Goal: Task Accomplishment & Management: Manage account settings

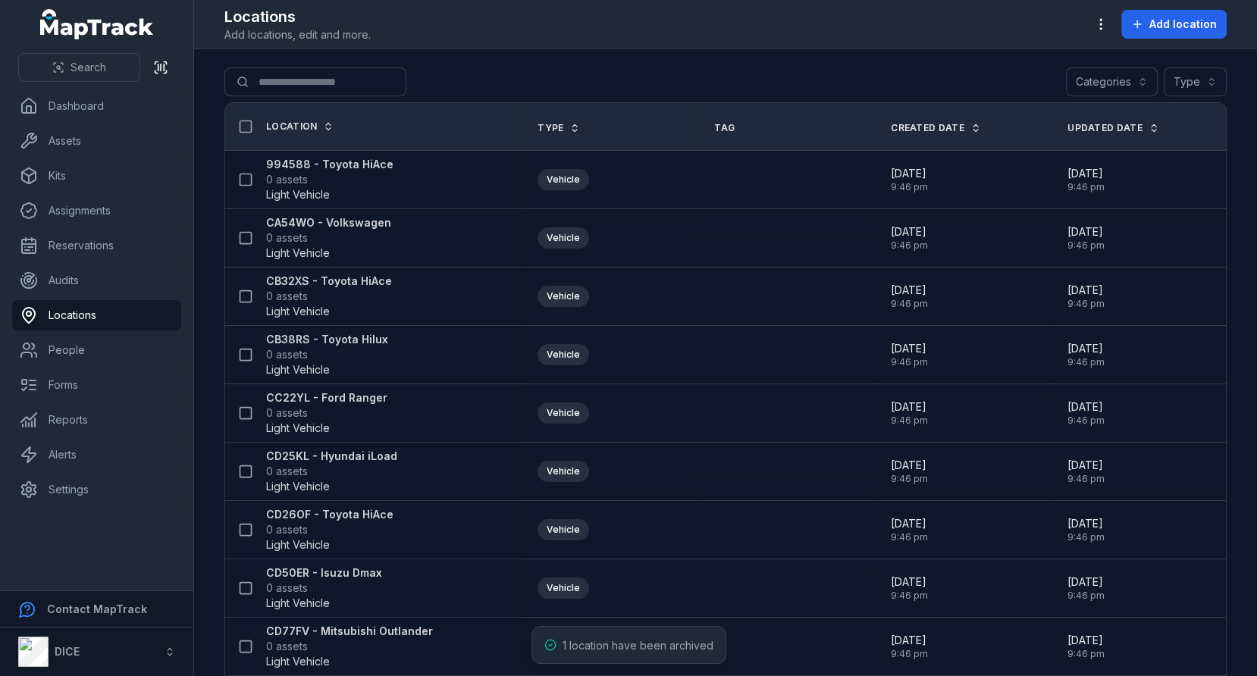
scroll to position [748, 0]
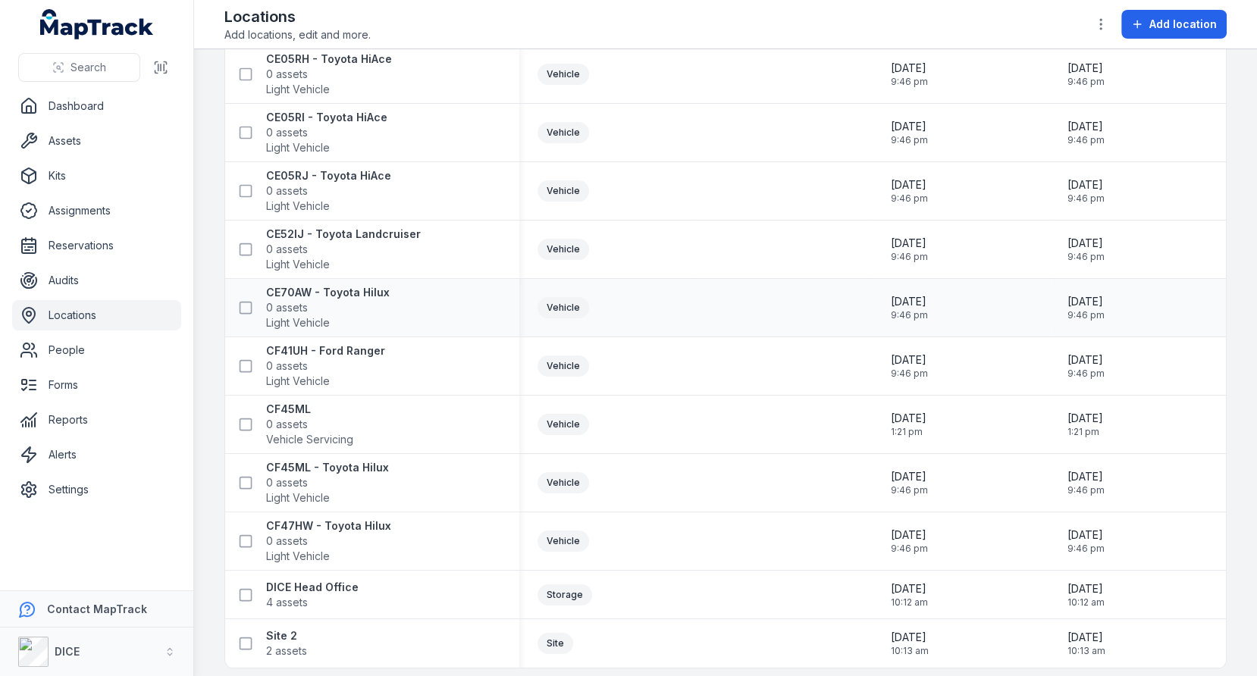
click at [819, 279] on td at bounding box center [784, 308] width 177 height 58
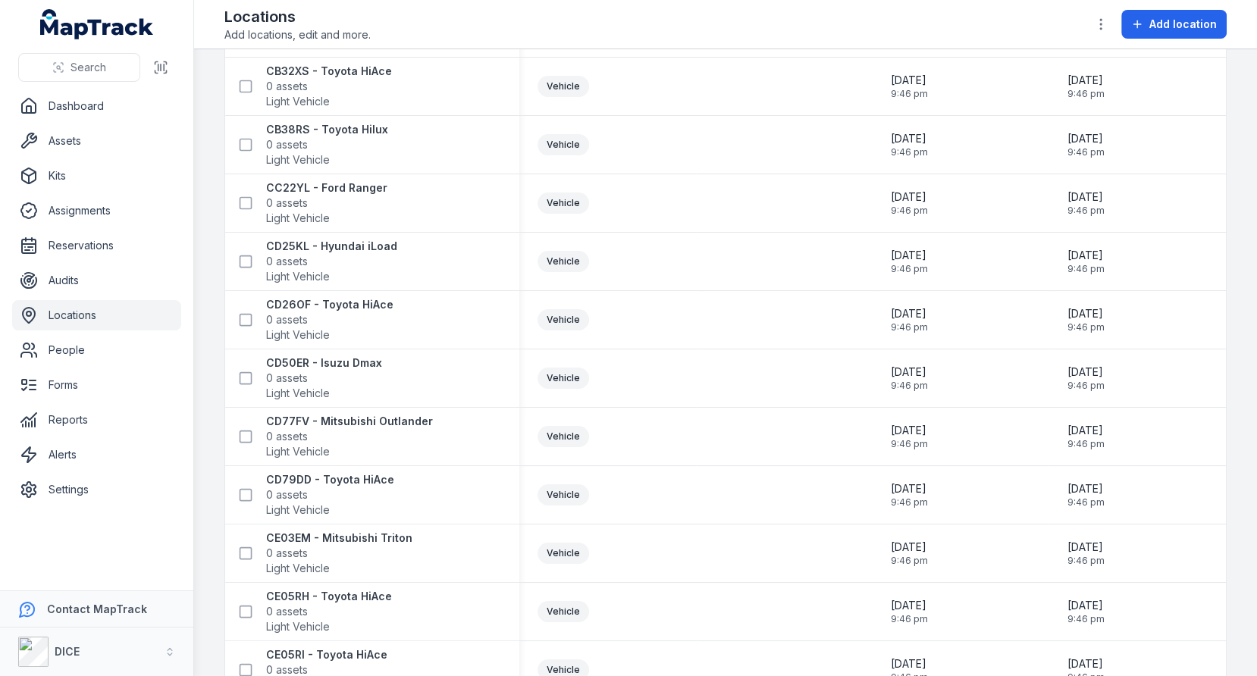
scroll to position [0, 0]
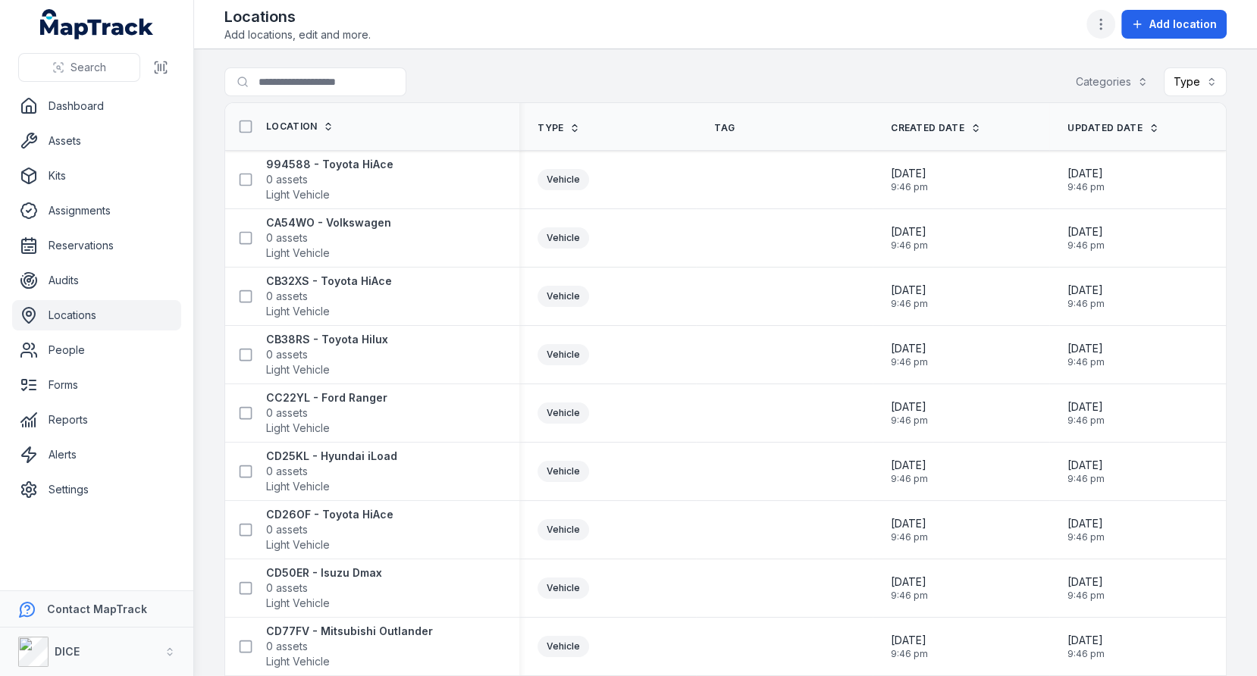
click at [1102, 19] on icon "button" at bounding box center [1100, 24] width 15 height 15
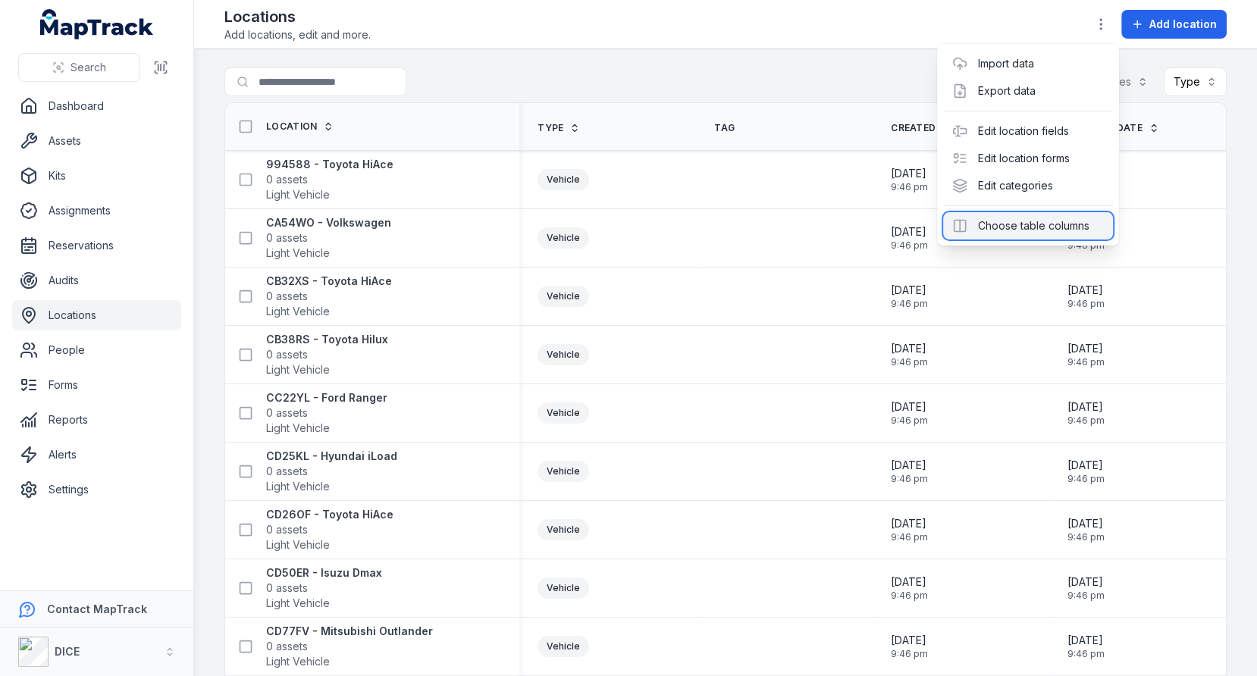
click at [1019, 226] on div "Choose table columns" at bounding box center [1028, 225] width 170 height 27
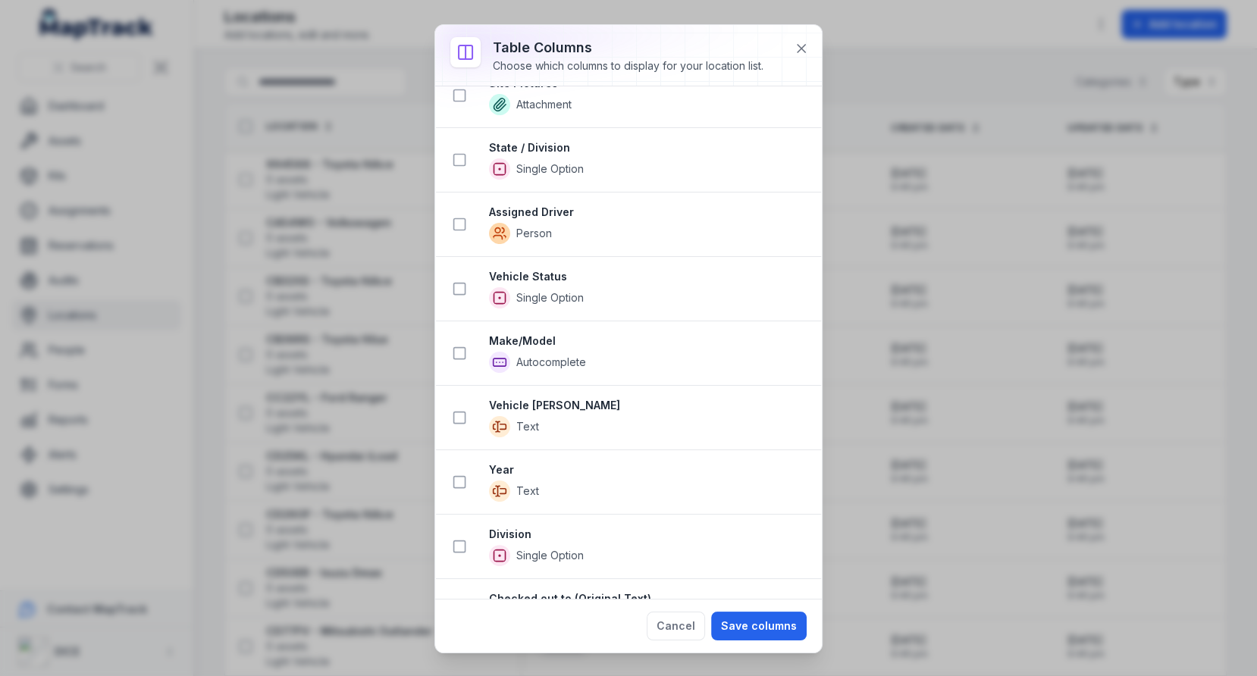
scroll to position [312, 0]
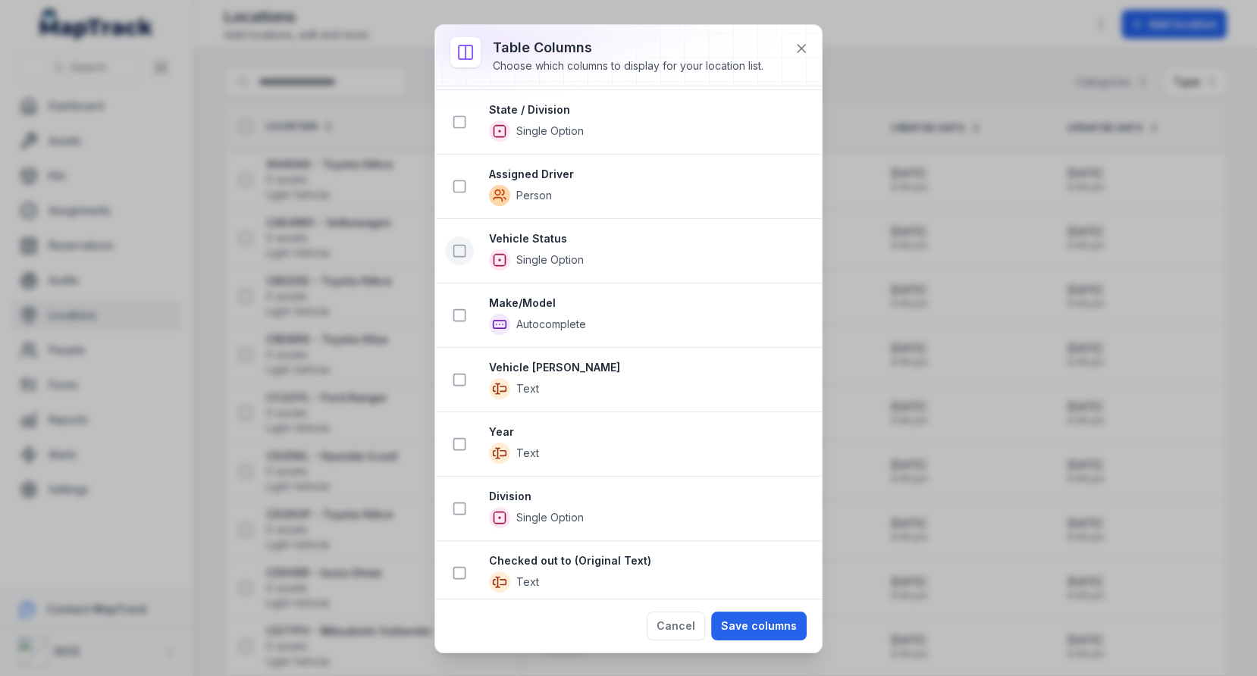
click at [464, 246] on rect at bounding box center [459, 251] width 11 height 11
click at [457, 313] on icon at bounding box center [459, 317] width 15 height 15
click at [457, 376] on icon at bounding box center [459, 382] width 15 height 15
click at [460, 459] on li "Year Text" at bounding box center [628, 447] width 385 height 65
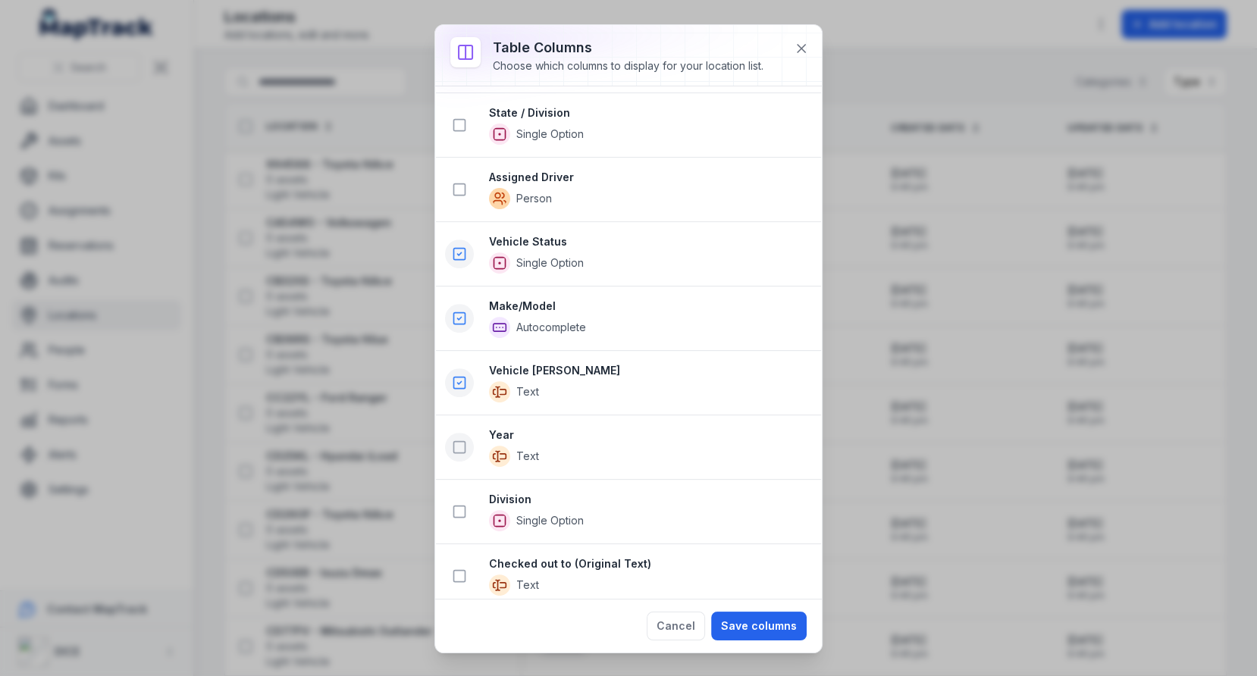
click at [460, 440] on icon at bounding box center [459, 447] width 15 height 15
click at [458, 505] on icon at bounding box center [459, 512] width 15 height 15
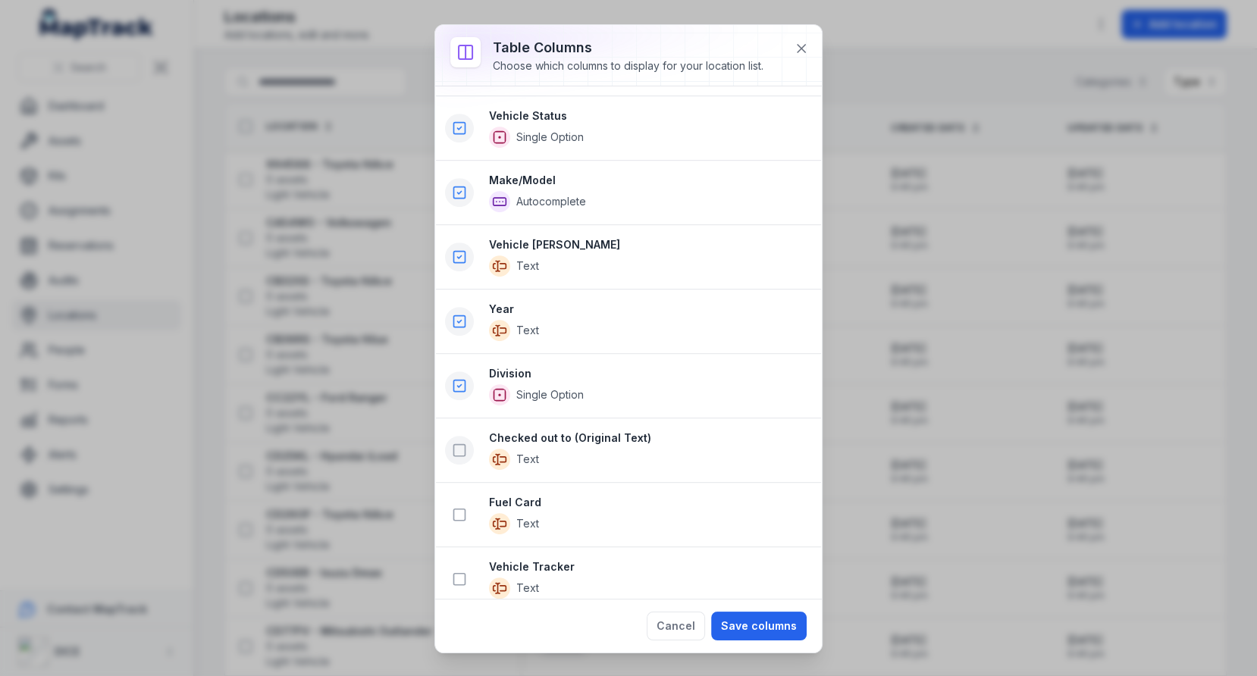
click at [456, 445] on rect at bounding box center [459, 450] width 11 height 11
click at [456, 501] on button at bounding box center [459, 515] width 29 height 29
click at [456, 576] on rect at bounding box center [459, 581] width 11 height 11
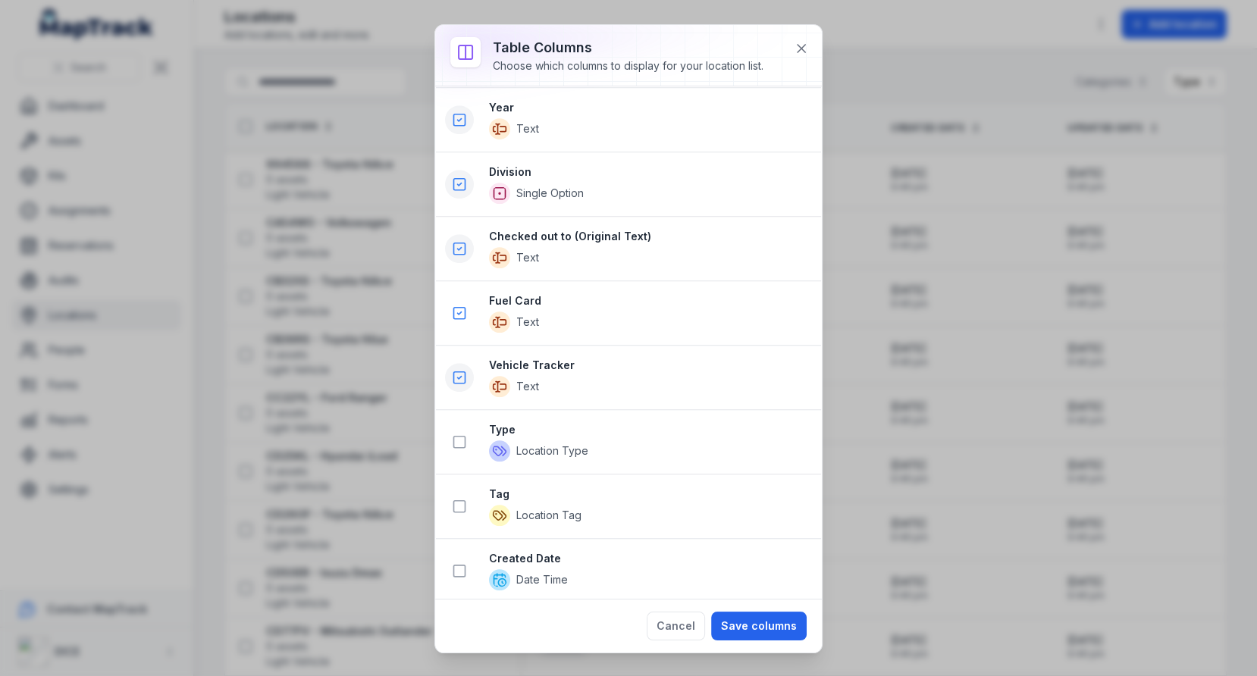
scroll to position [1227, 0]
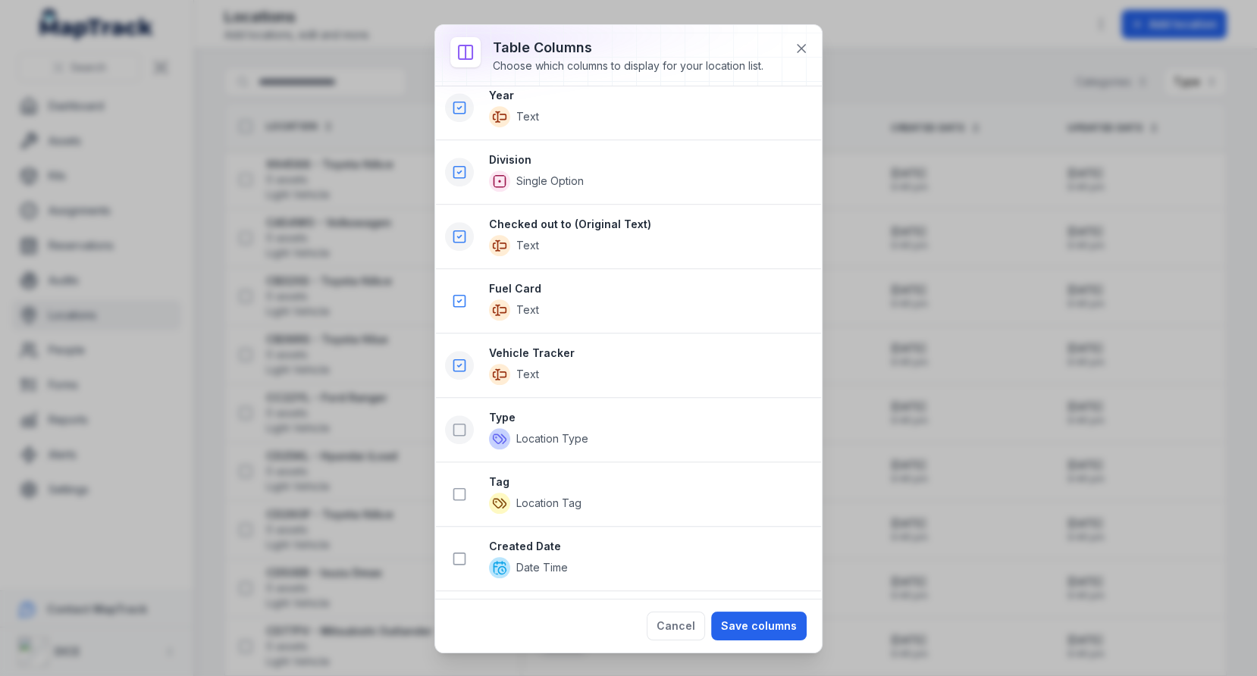
click at [468, 418] on button at bounding box center [459, 429] width 29 height 29
click at [468, 481] on button at bounding box center [459, 495] width 29 height 29
click at [466, 545] on button at bounding box center [459, 559] width 29 height 29
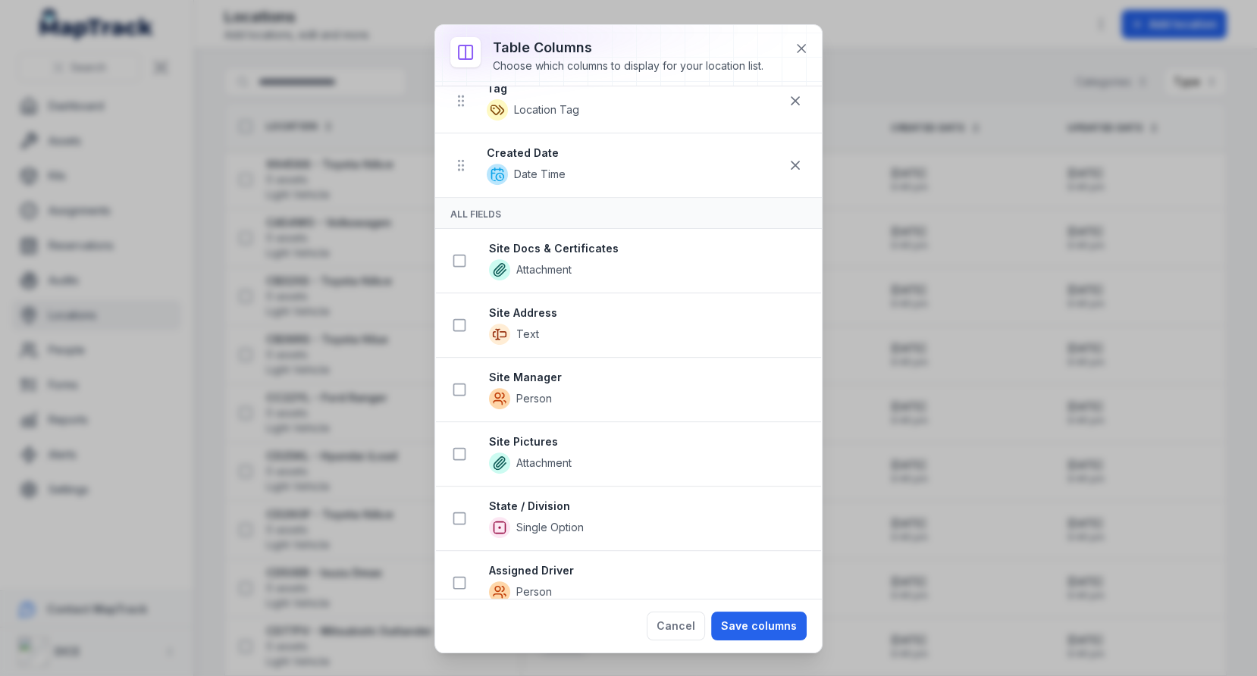
scroll to position [623, 0]
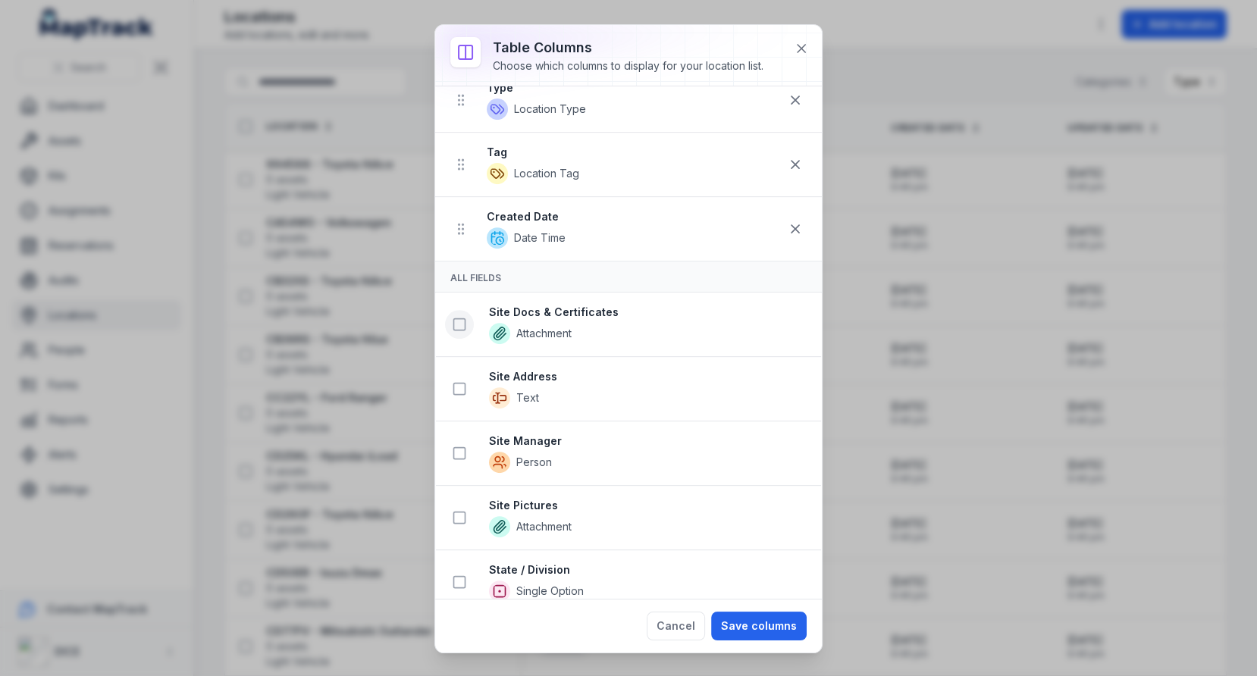
click at [468, 321] on button at bounding box center [459, 324] width 29 height 29
click at [460, 382] on icon at bounding box center [459, 389] width 15 height 15
click at [459, 450] on rect at bounding box center [459, 455] width 11 height 11
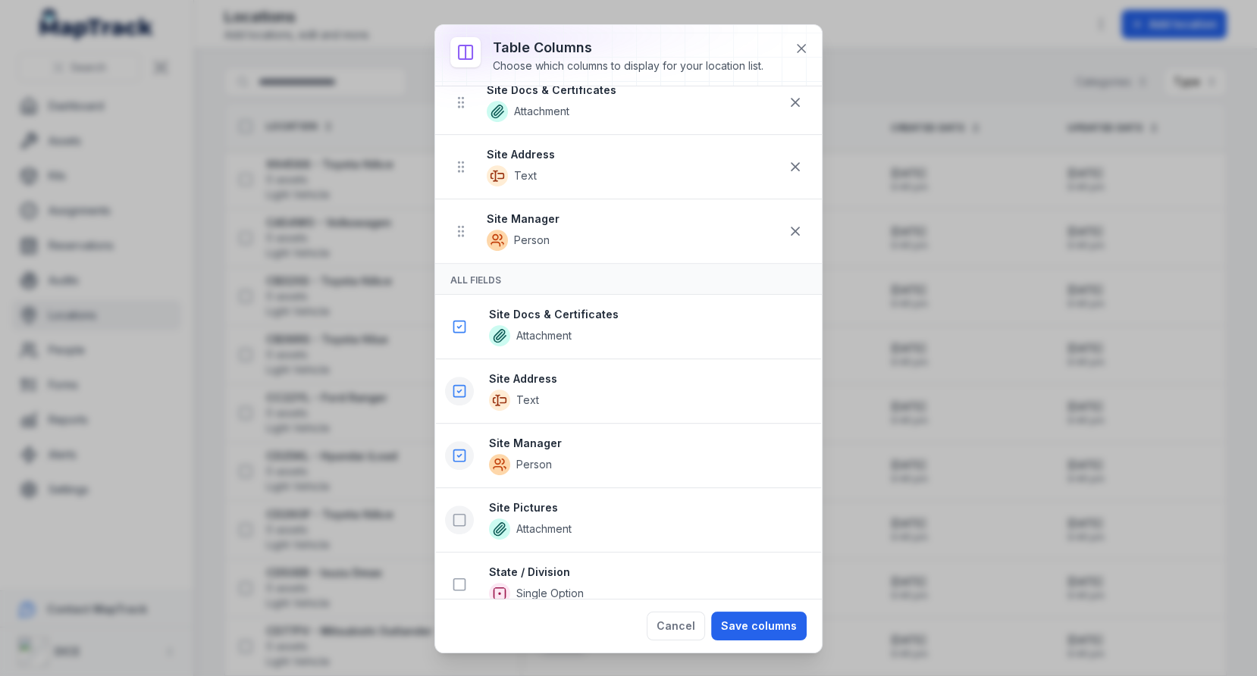
click at [459, 515] on rect at bounding box center [459, 520] width 11 height 11
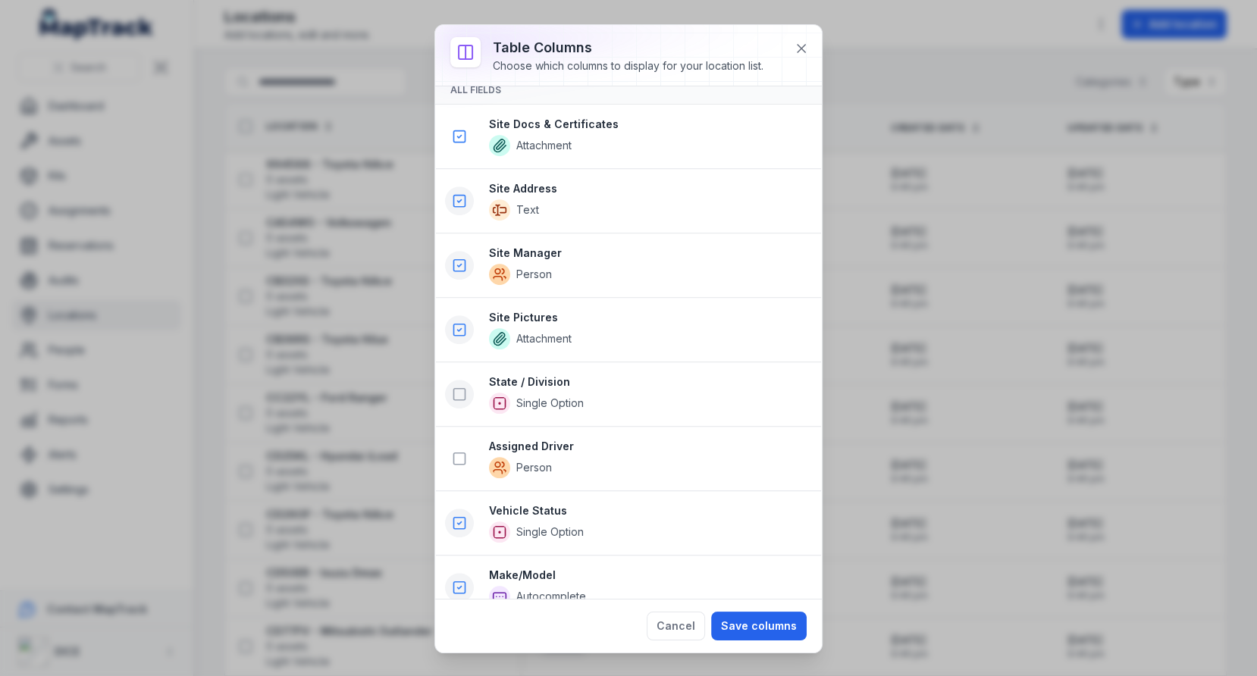
click at [459, 380] on button at bounding box center [459, 394] width 29 height 29
click at [460, 453] on icon at bounding box center [459, 460] width 15 height 15
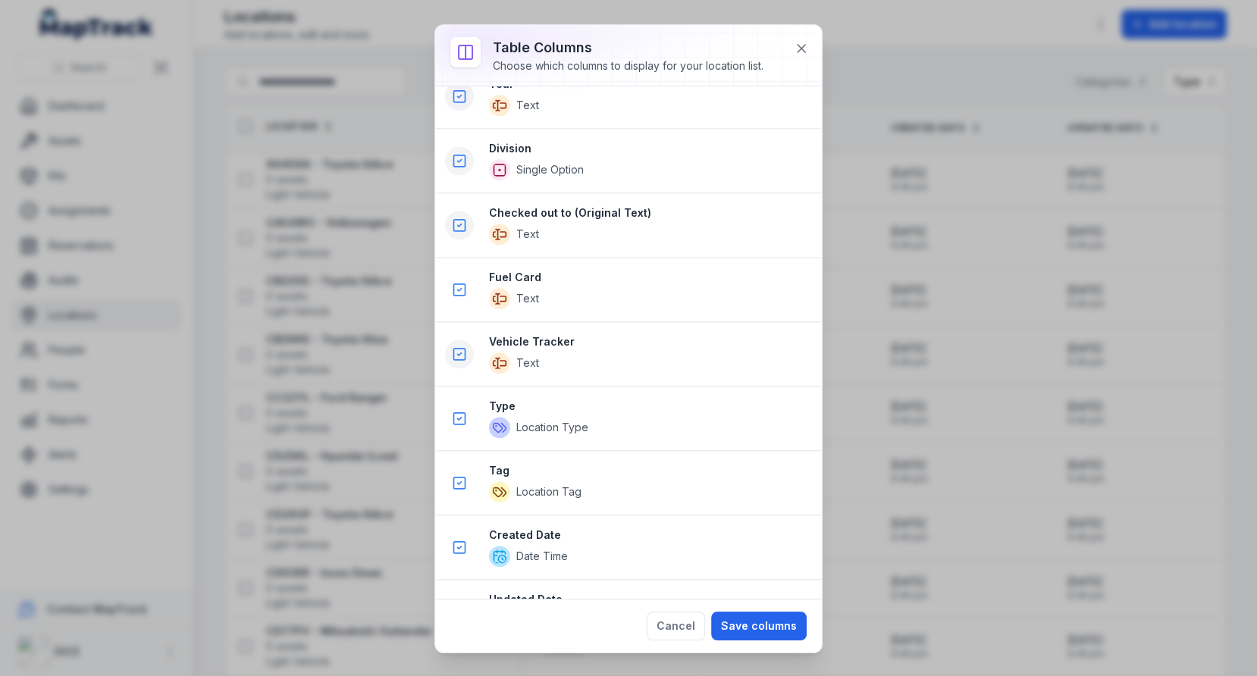
scroll to position [1837, 0]
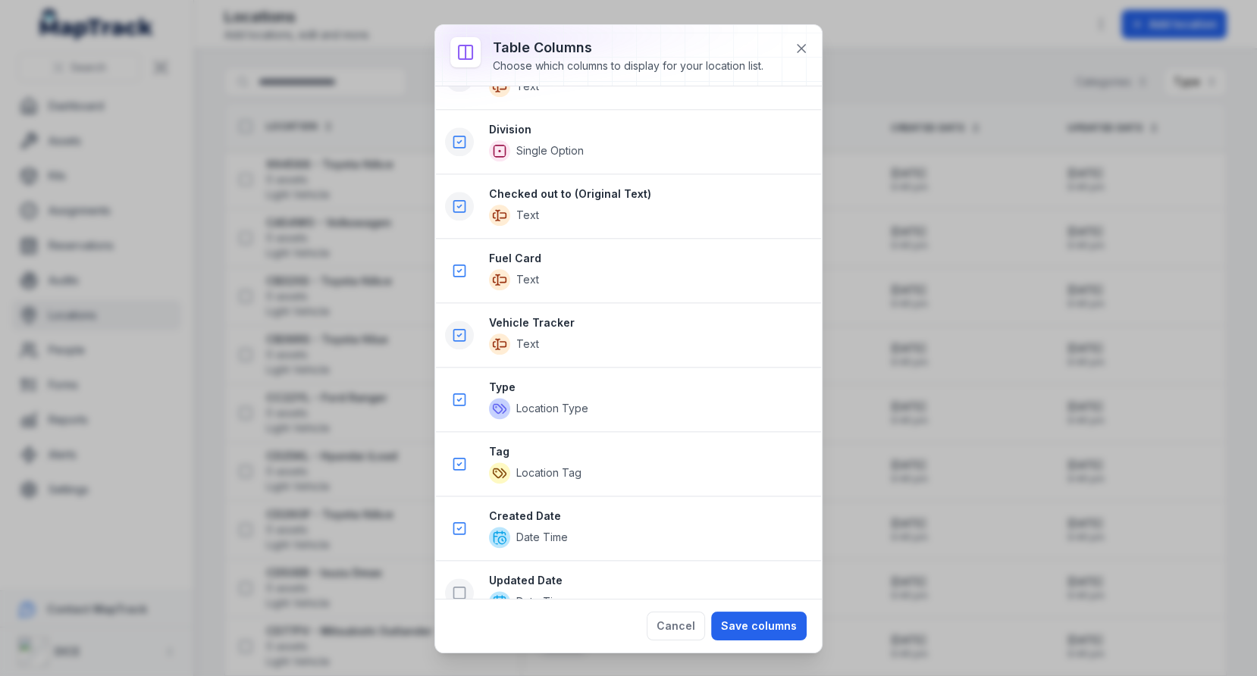
click at [463, 585] on icon at bounding box center [459, 592] width 15 height 15
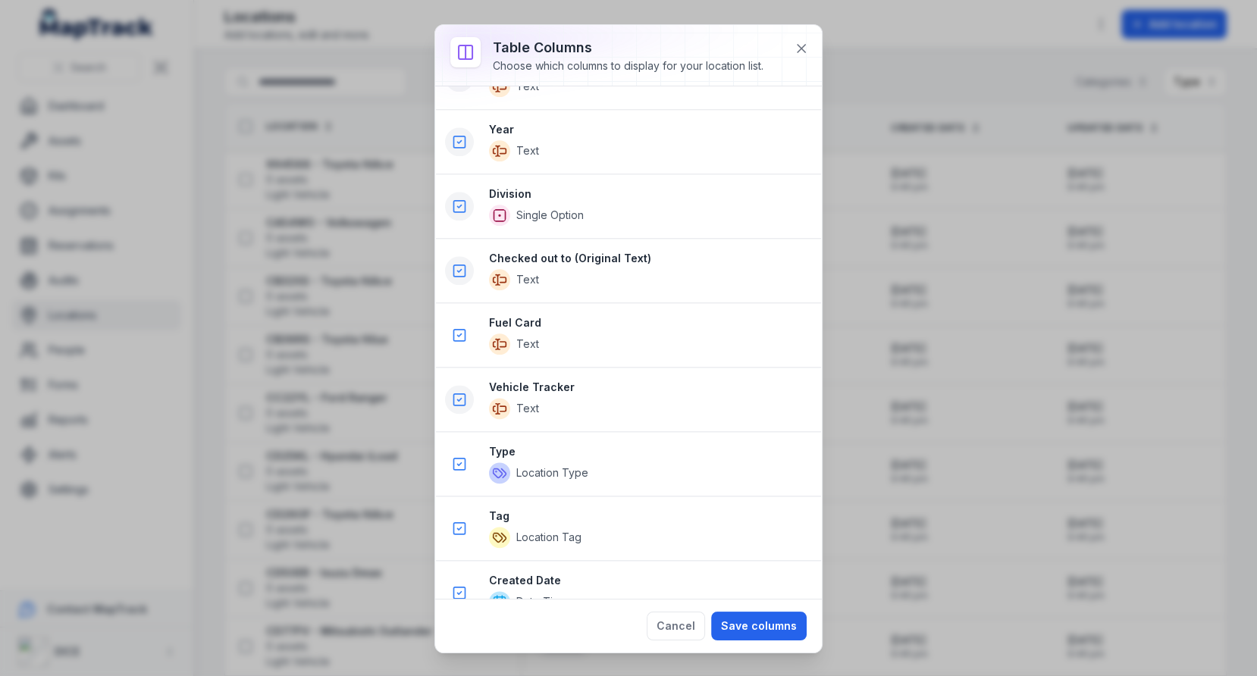
scroll to position [1901, 0]
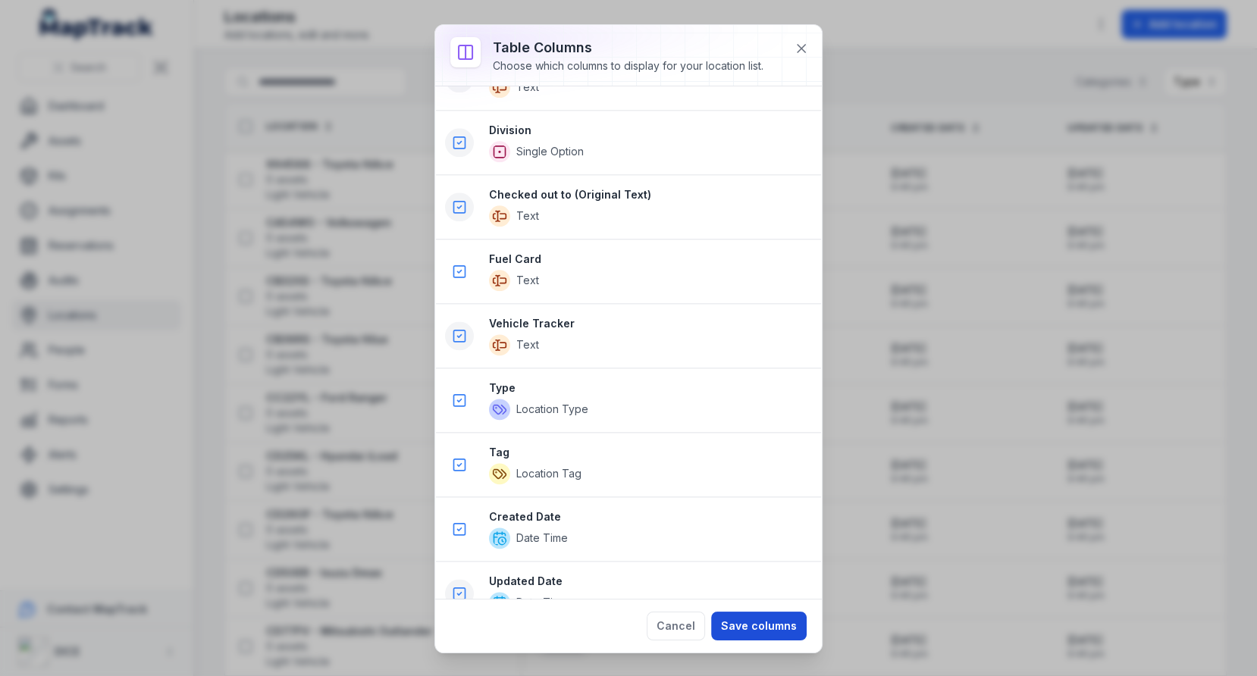
click at [740, 619] on button "Save columns" at bounding box center [759, 626] width 96 height 29
